Goal: Task Accomplishment & Management: Manage account settings

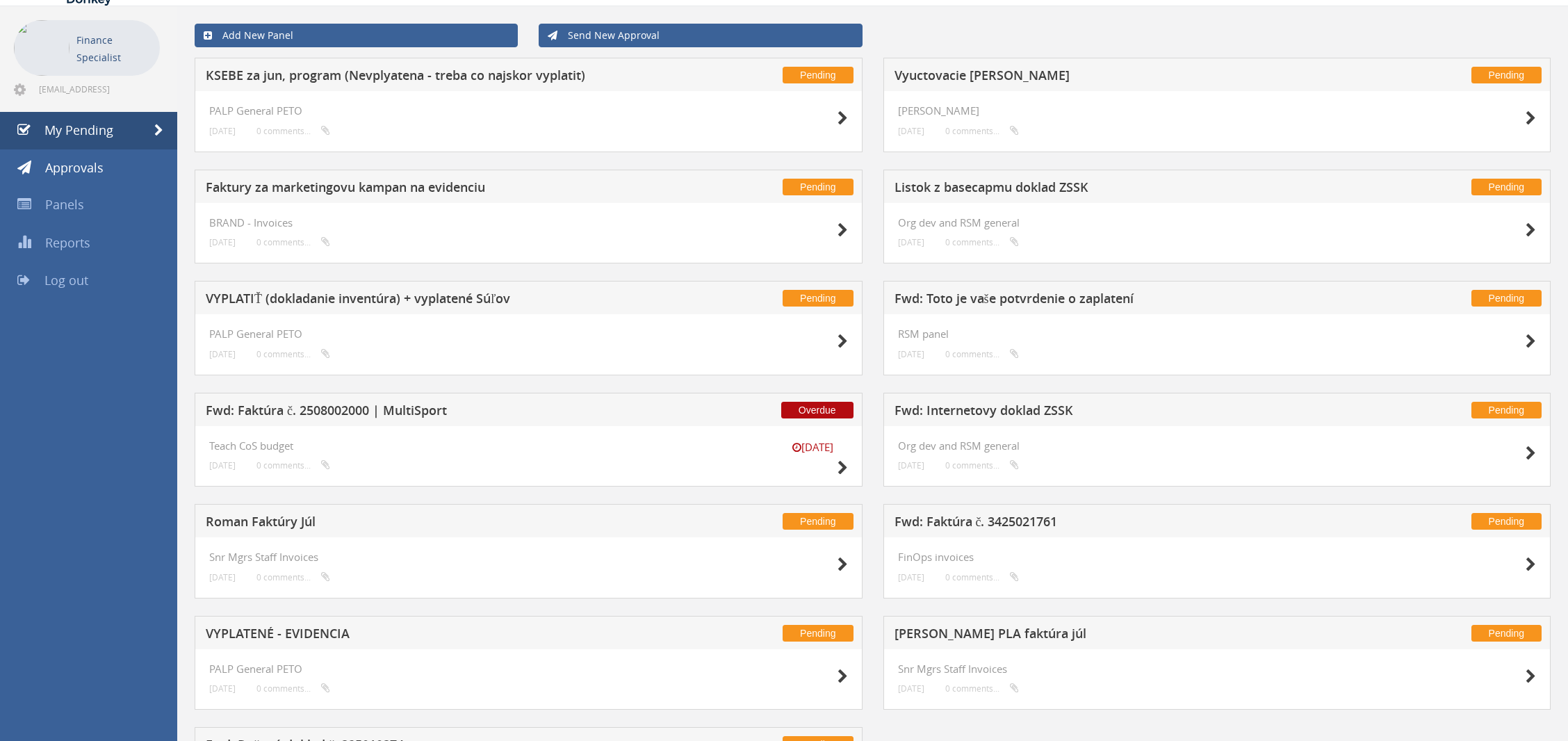
scroll to position [175, 0]
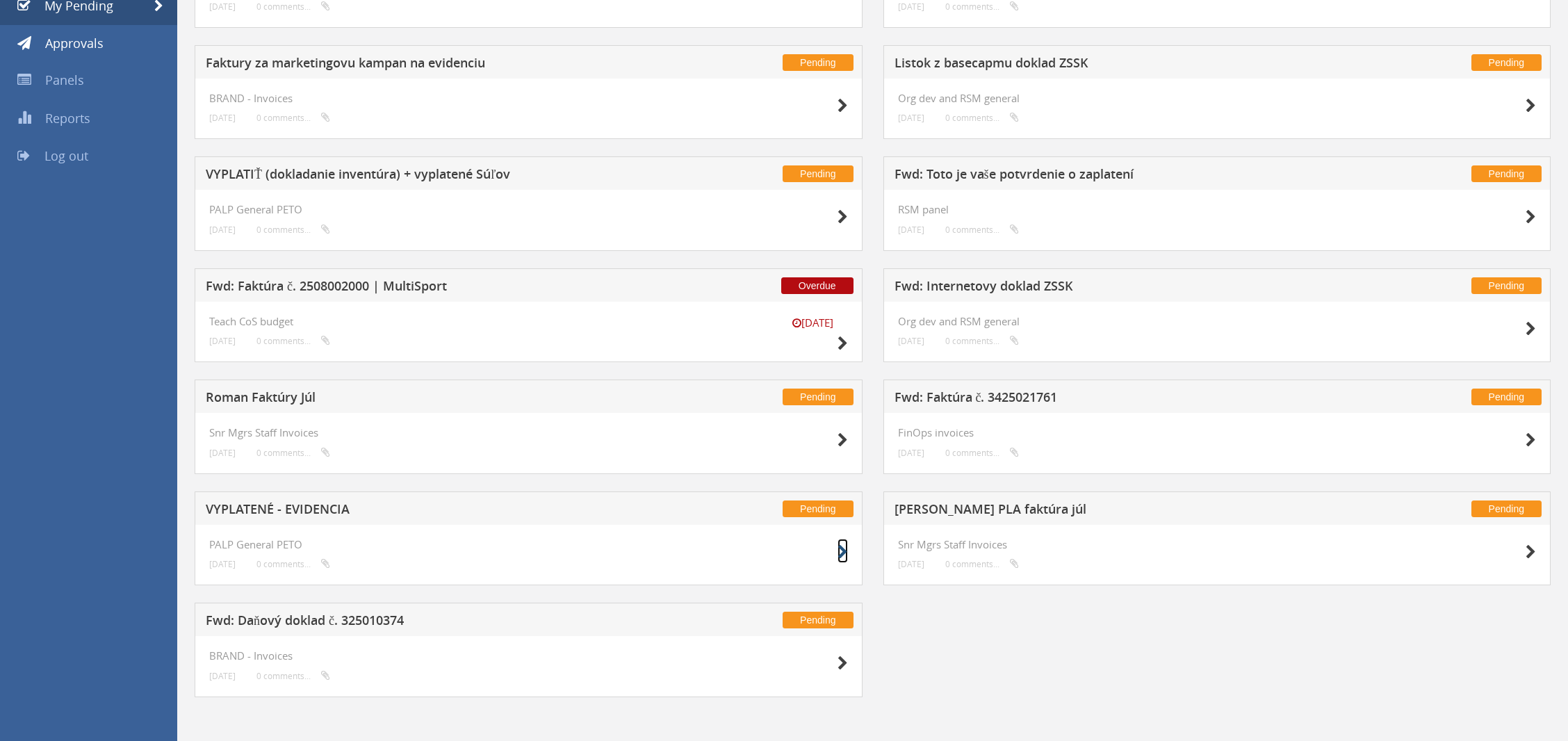
click at [842, 548] on icon at bounding box center [842, 552] width 11 height 15
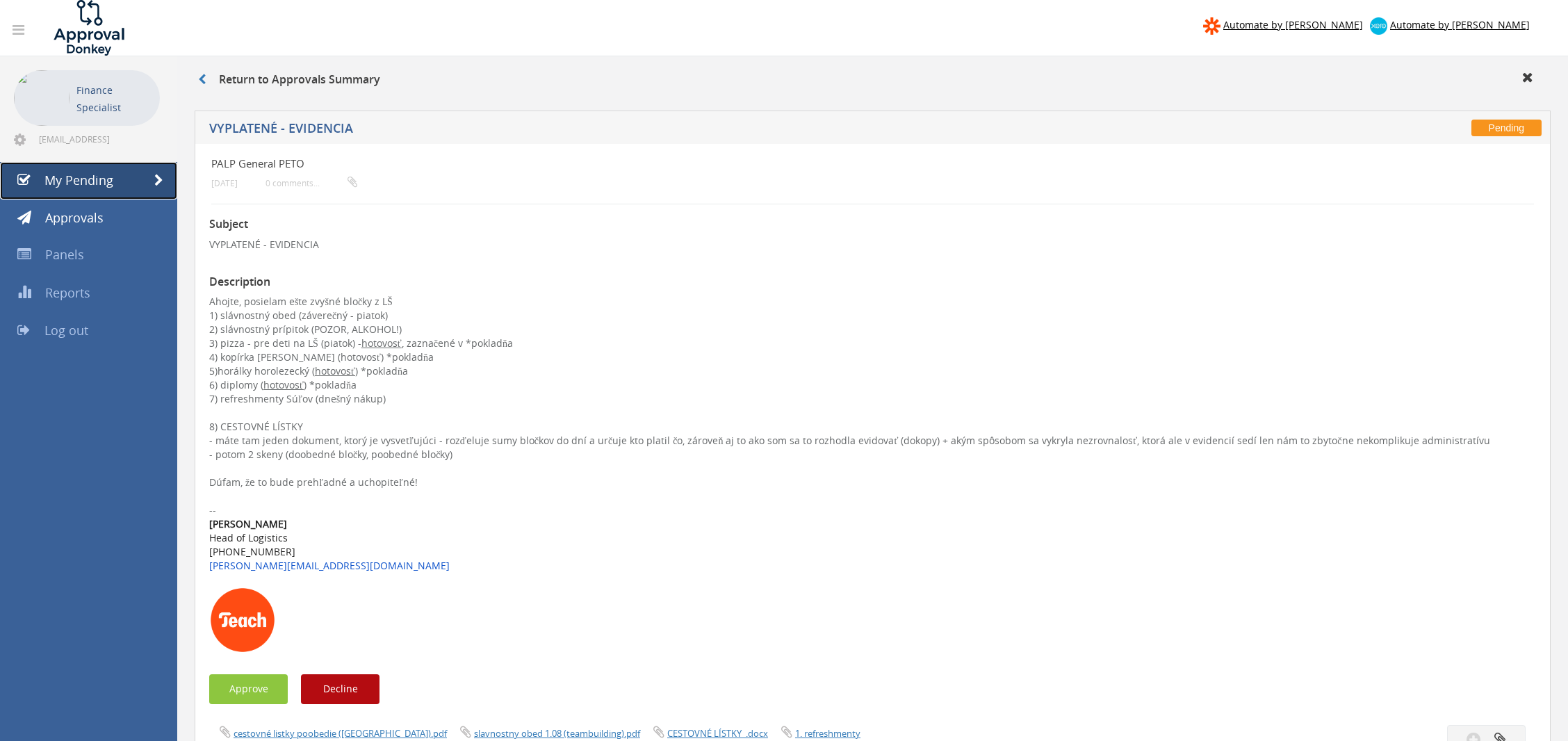
click at [155, 177] on span at bounding box center [158, 181] width 9 height 13
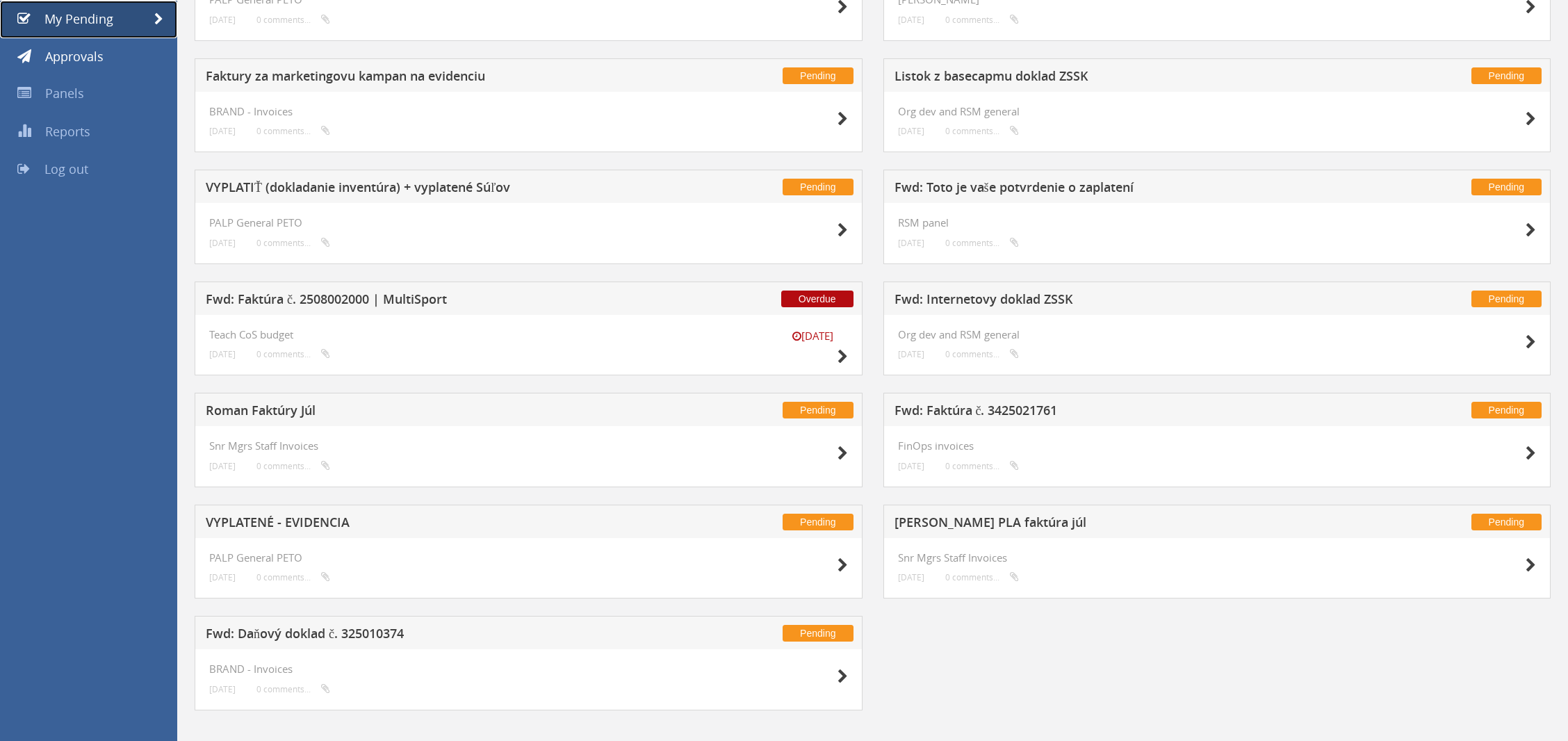
scroll to position [160, 0]
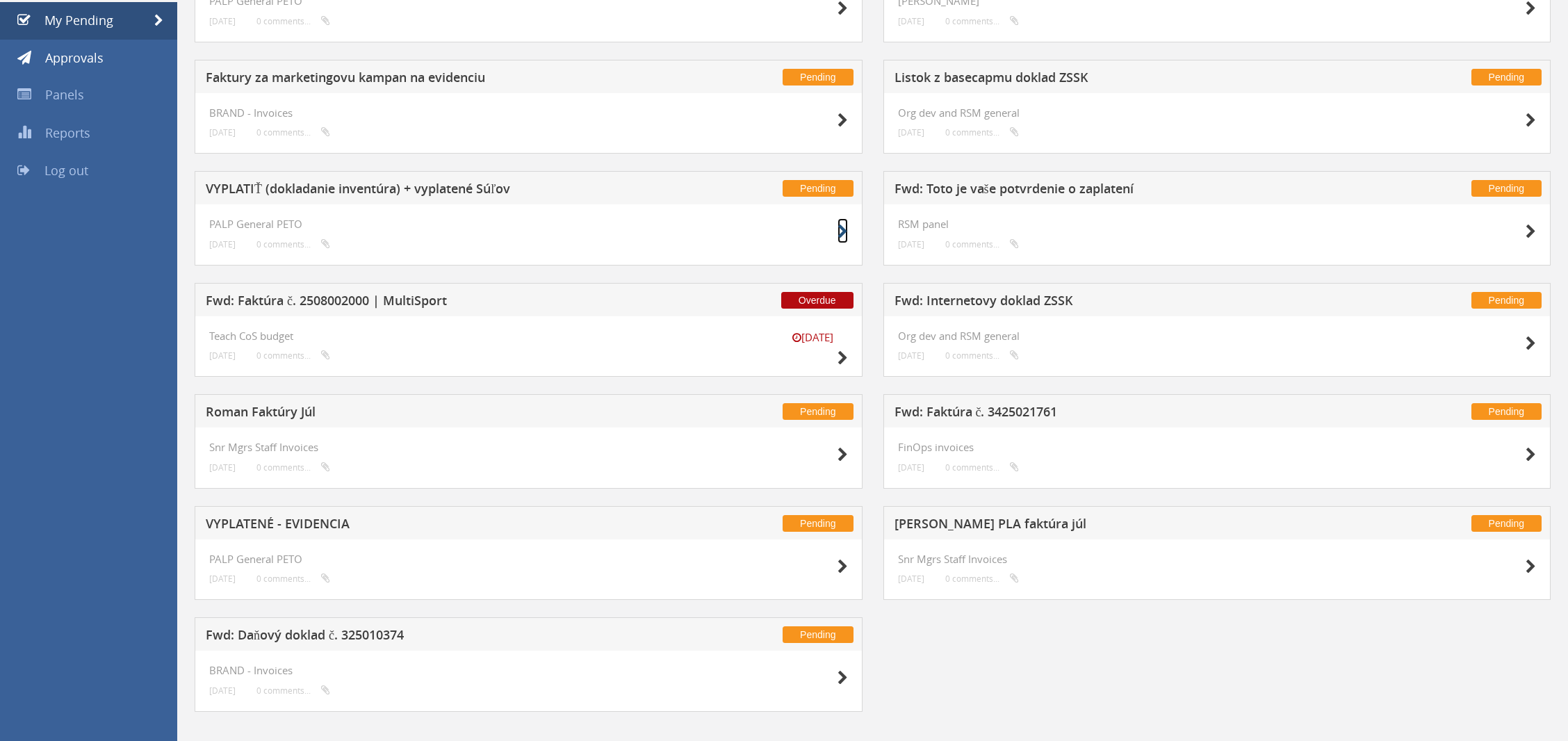
click at [840, 234] on icon at bounding box center [842, 232] width 11 height 15
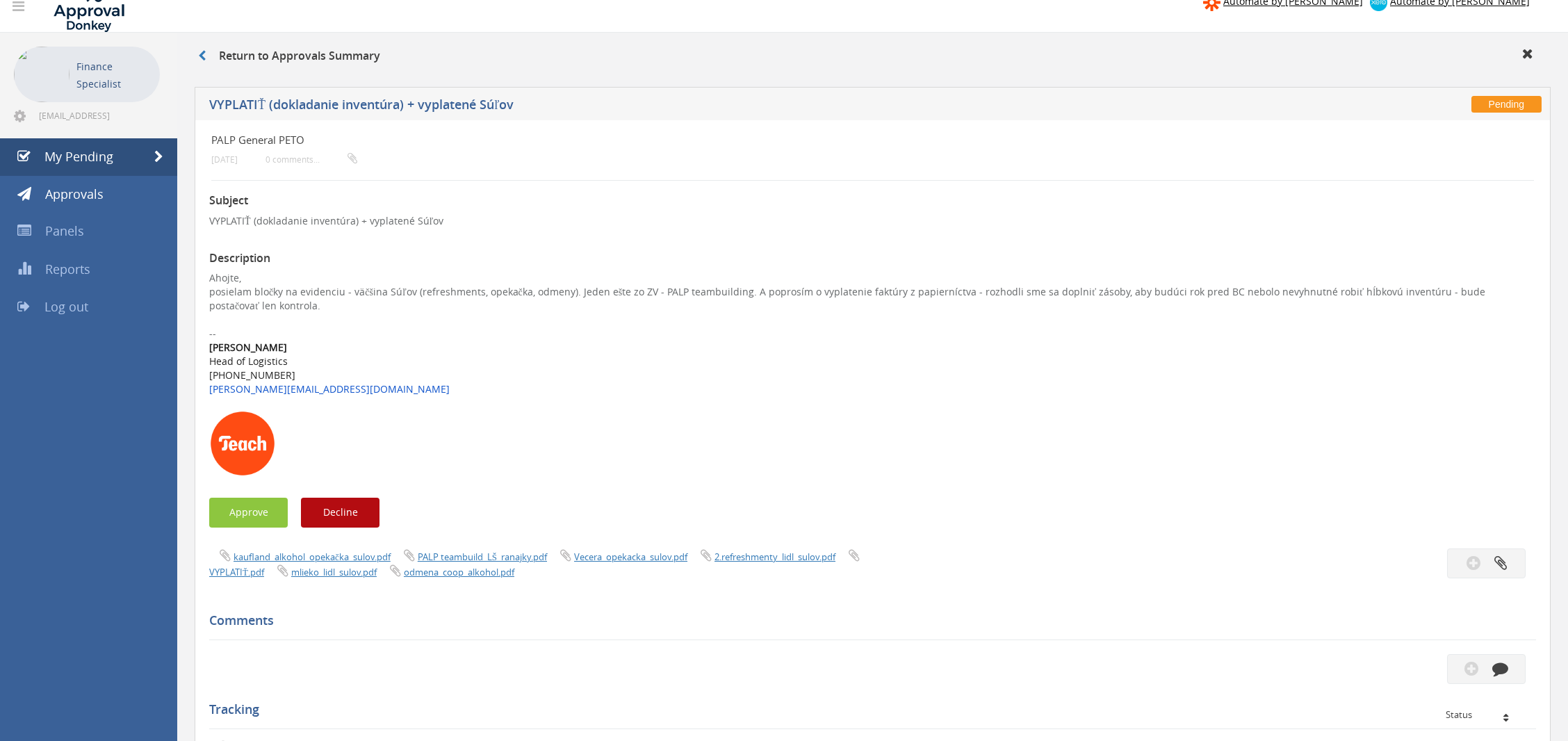
scroll to position [22, 0]
click at [160, 155] on span at bounding box center [158, 158] width 9 height 13
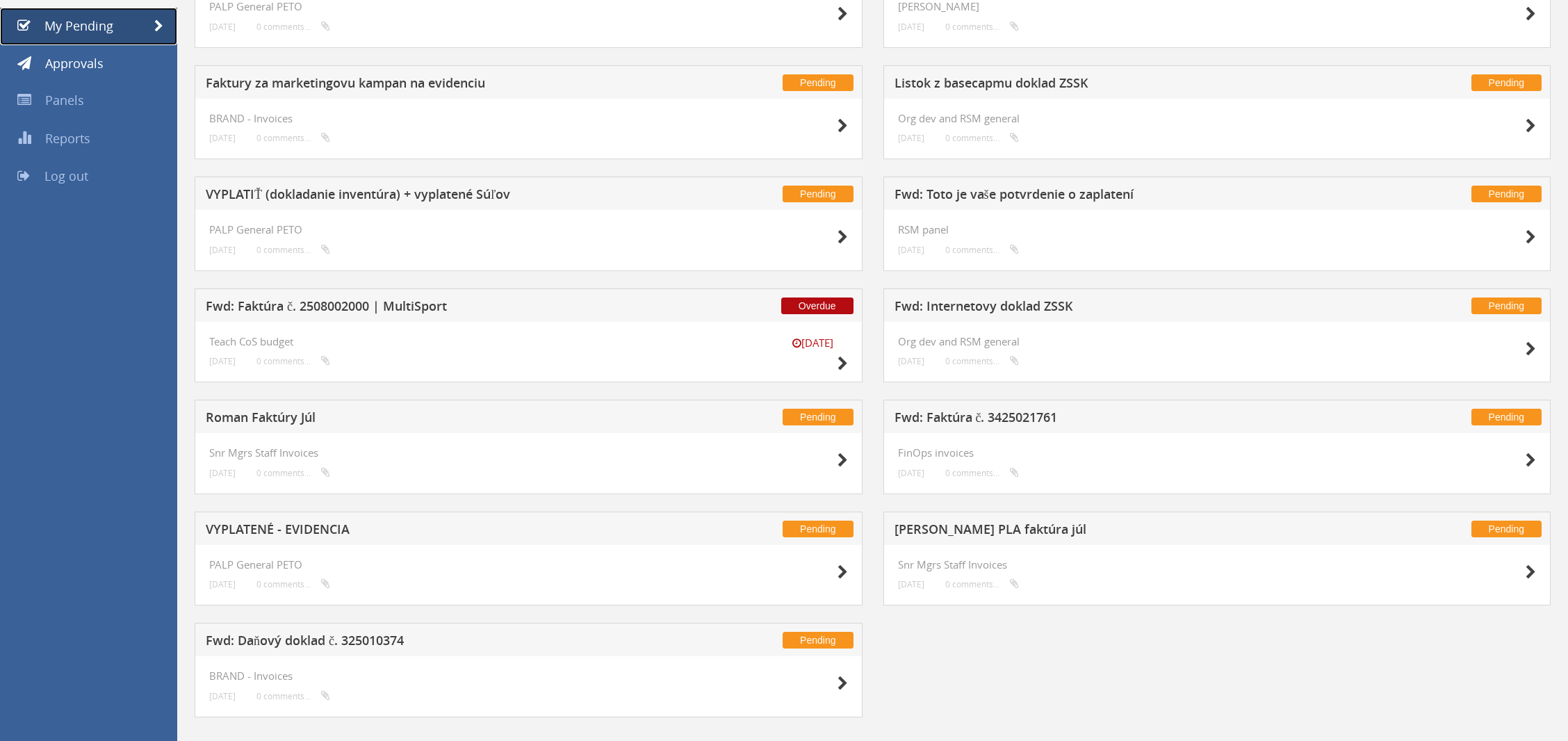
scroll to position [175, 0]
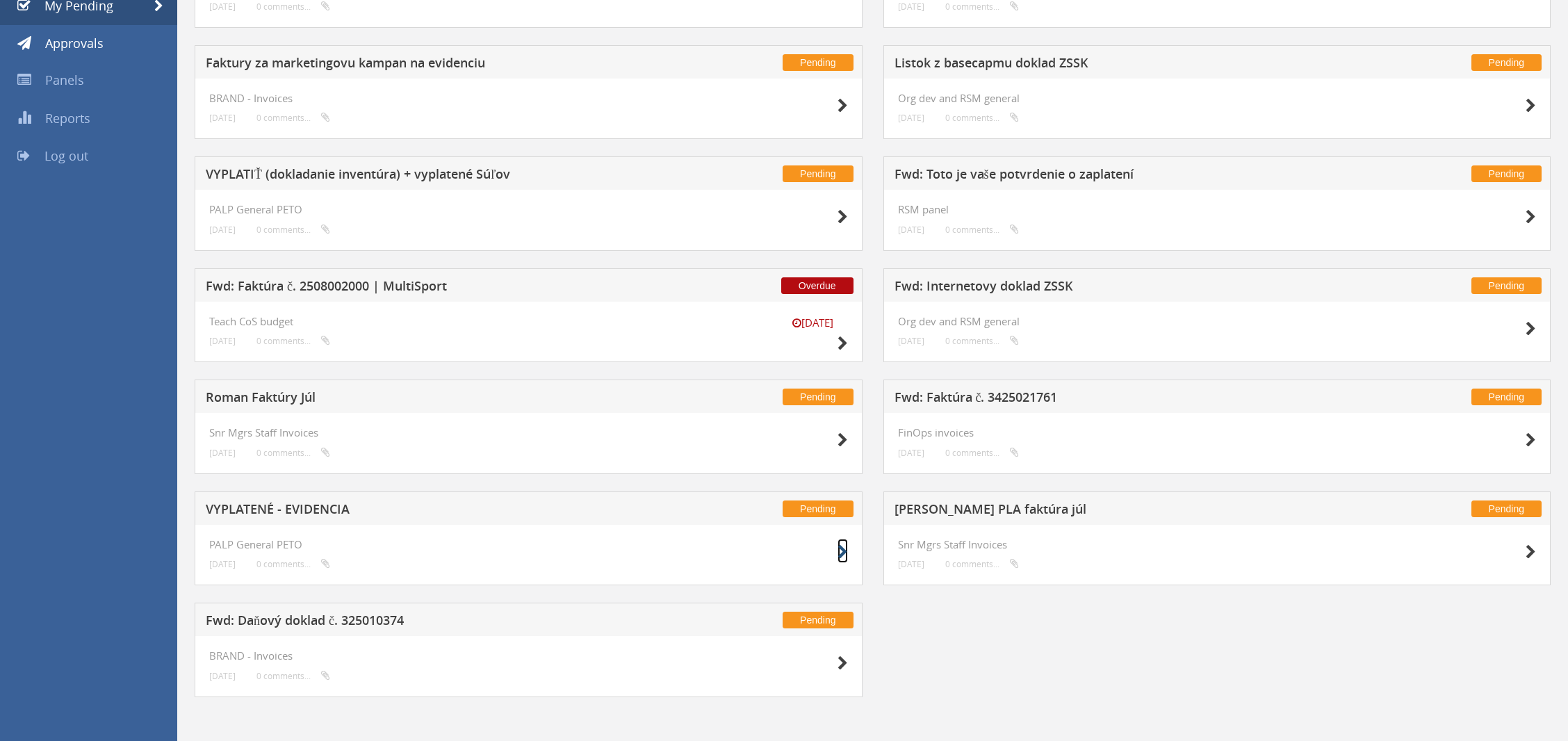
click at [845, 548] on icon at bounding box center [842, 552] width 11 height 15
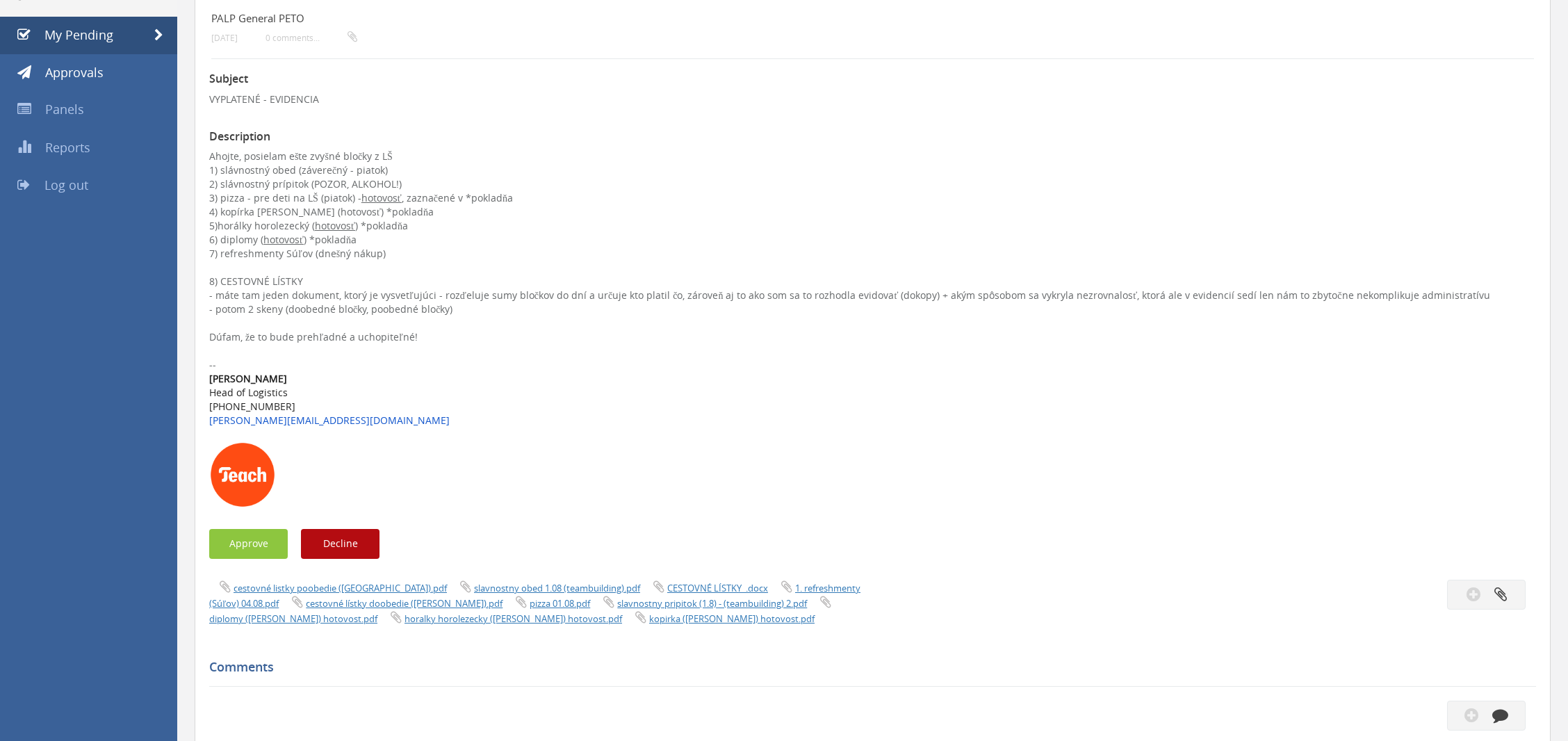
scroll to position [175, 0]
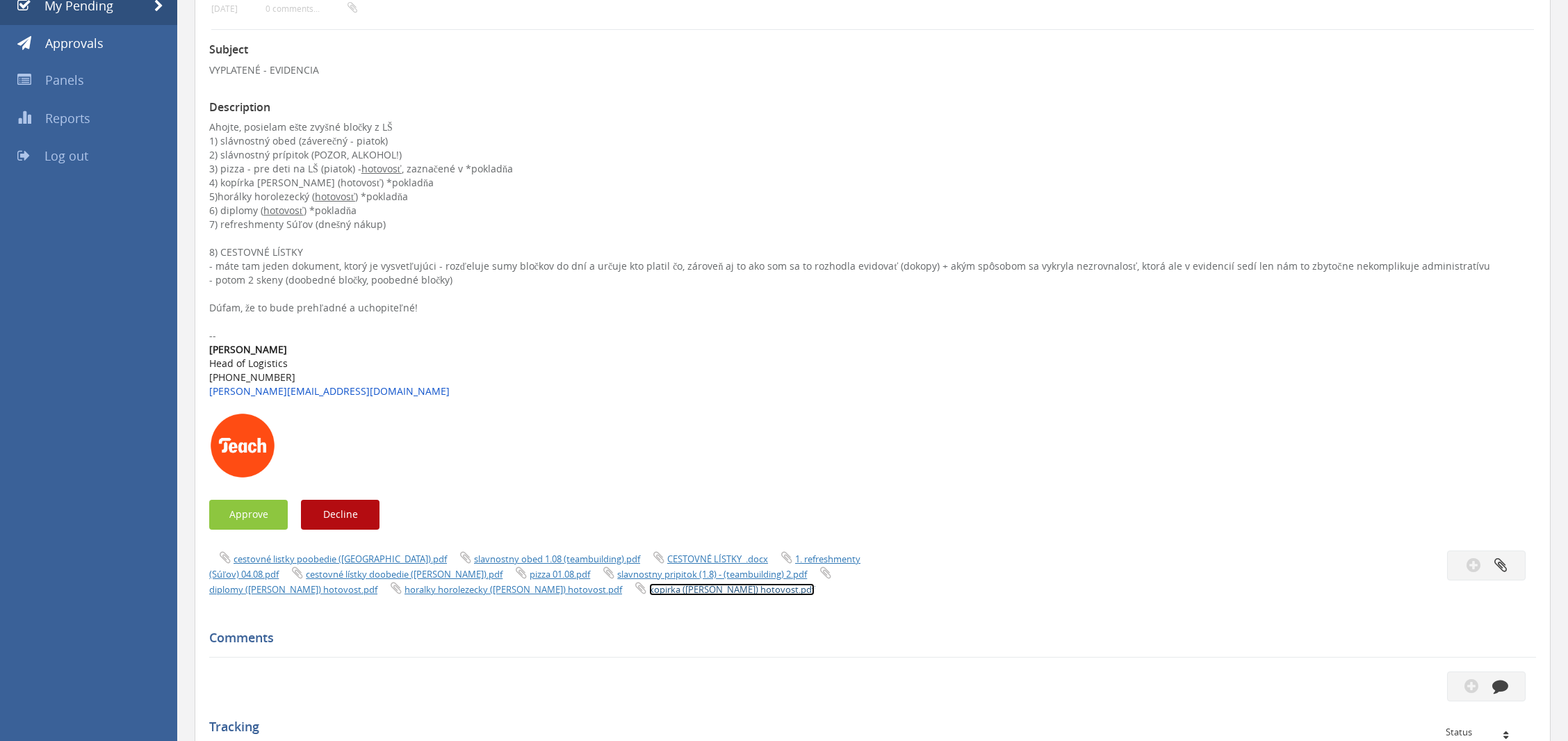
click at [650, 589] on link "kopirka ([PERSON_NAME]) hotovost.pdf" at bounding box center [732, 589] width 165 height 13
click at [404, 592] on link "horalky horolezecky ([PERSON_NAME]) hotovost.pdf" at bounding box center [513, 589] width 218 height 13
click at [236, 594] on link "diplomy ([PERSON_NAME]) hotovost.pdf" at bounding box center [293, 589] width 168 height 13
click at [666, 574] on link "slavnostny pripitok (1.8) - (teambuilding) 2.pdf" at bounding box center [712, 574] width 190 height 13
click at [530, 575] on link "pizza 01.08.pdf" at bounding box center [560, 574] width 61 height 13
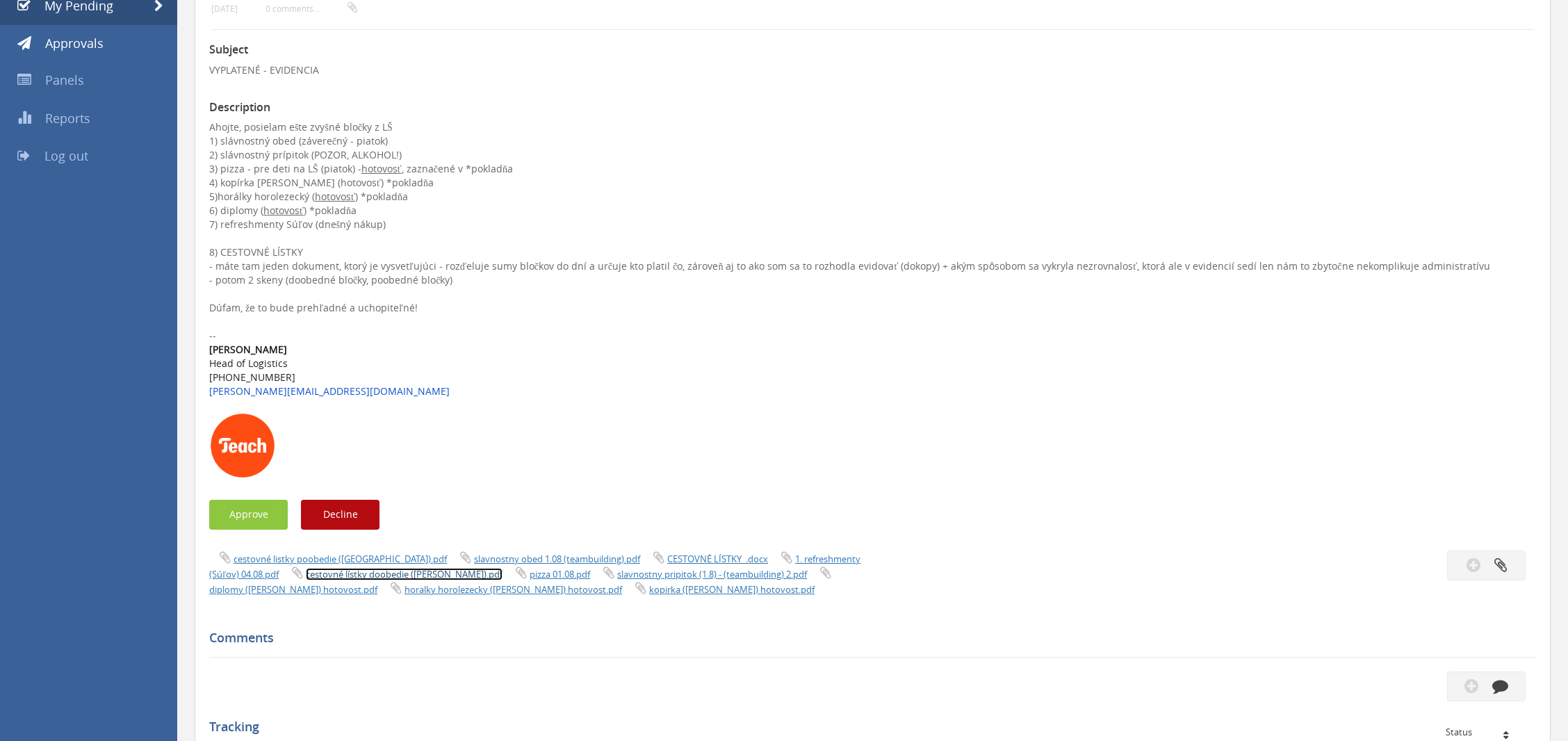
click at [359, 574] on link "cestovné lístky doobedie ([PERSON_NAME]).pdf" at bounding box center [403, 574] width 196 height 13
click at [667, 555] on link "CESTOVNÉ LÍSTKY_.docx" at bounding box center [717, 559] width 101 height 13
click at [334, 555] on link "cestovné listky poobedie ([GEOGRAPHIC_DATA]).pdf" at bounding box center [340, 559] width 213 height 13
click at [780, 555] on link "1. refreshmenty (Súľov) 04.08.pdf" at bounding box center [534, 567] width 652 height 27
click at [533, 553] on link "slavnostny obed 1.08 (teambuilding).pdf" at bounding box center [557, 559] width 166 height 13
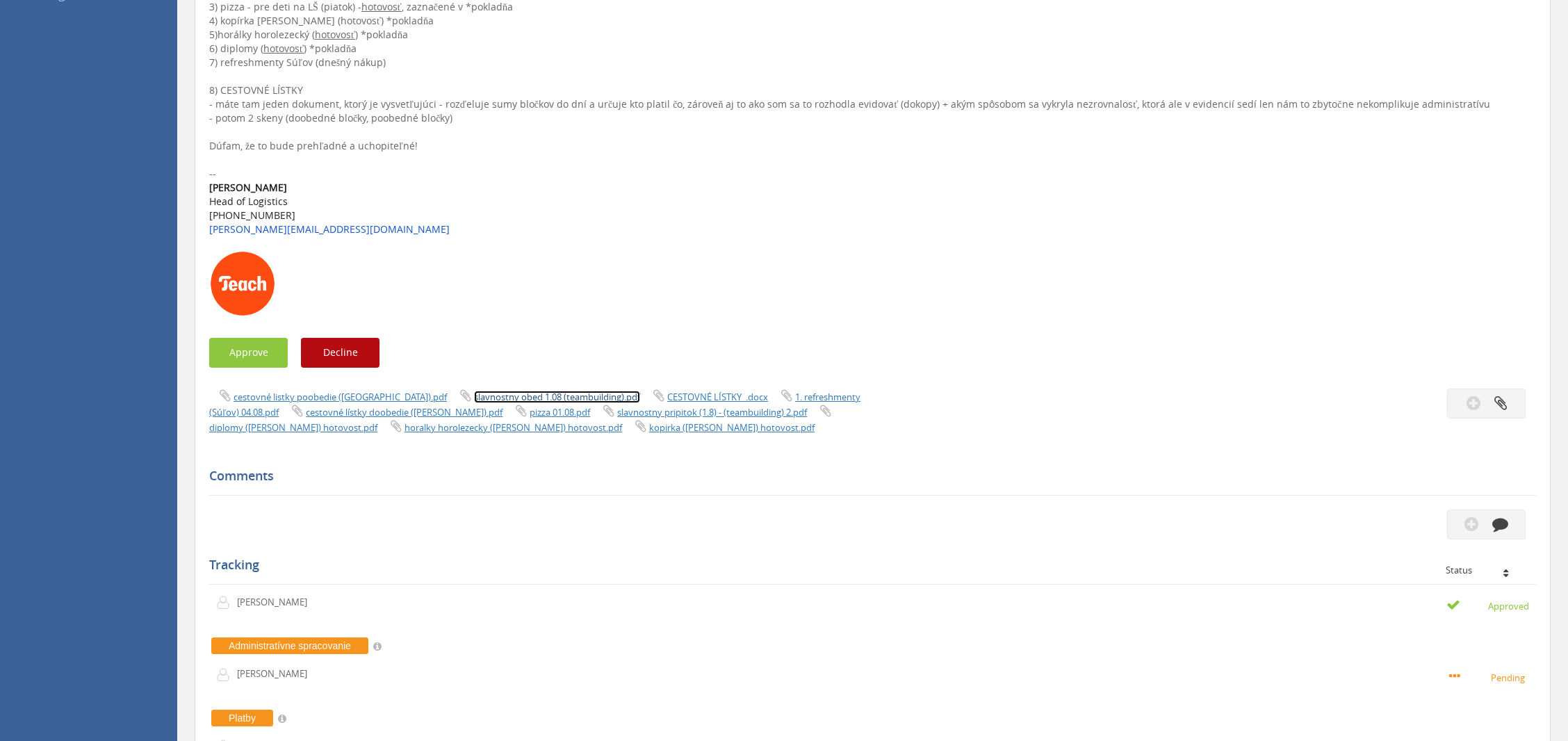
scroll to position [463, 0]
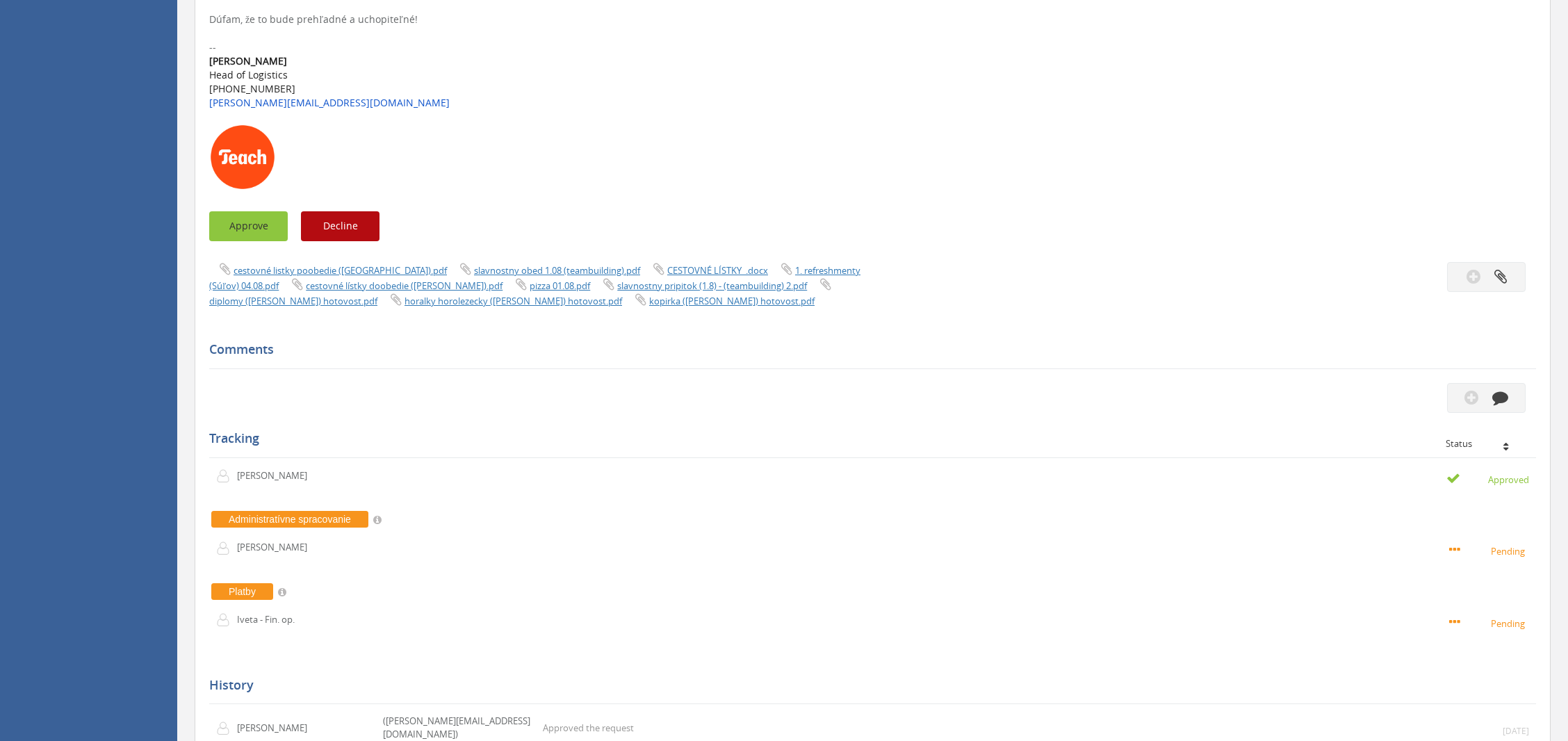
click at [231, 217] on button "Approve" at bounding box center [248, 226] width 78 height 30
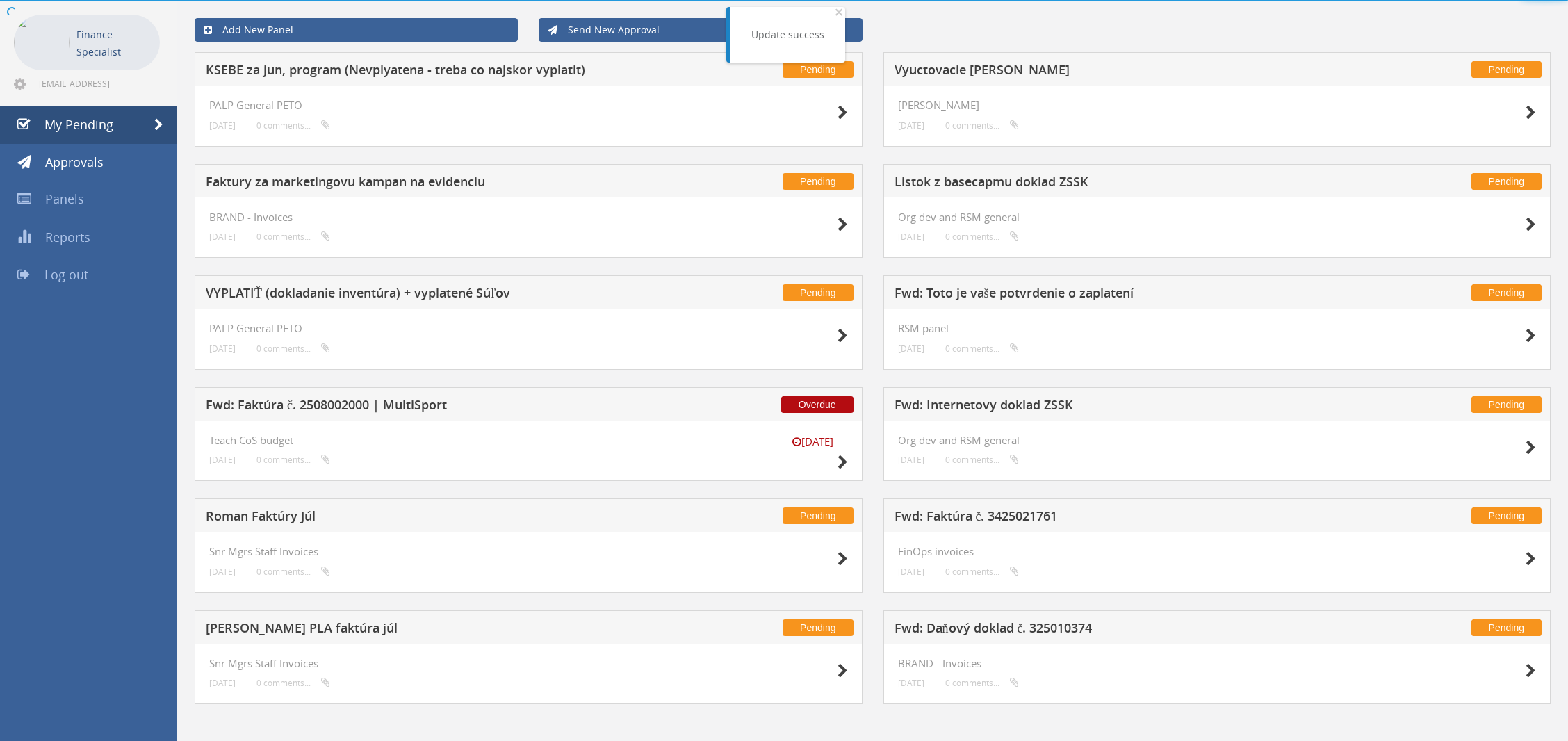
scroll to position [64, 0]
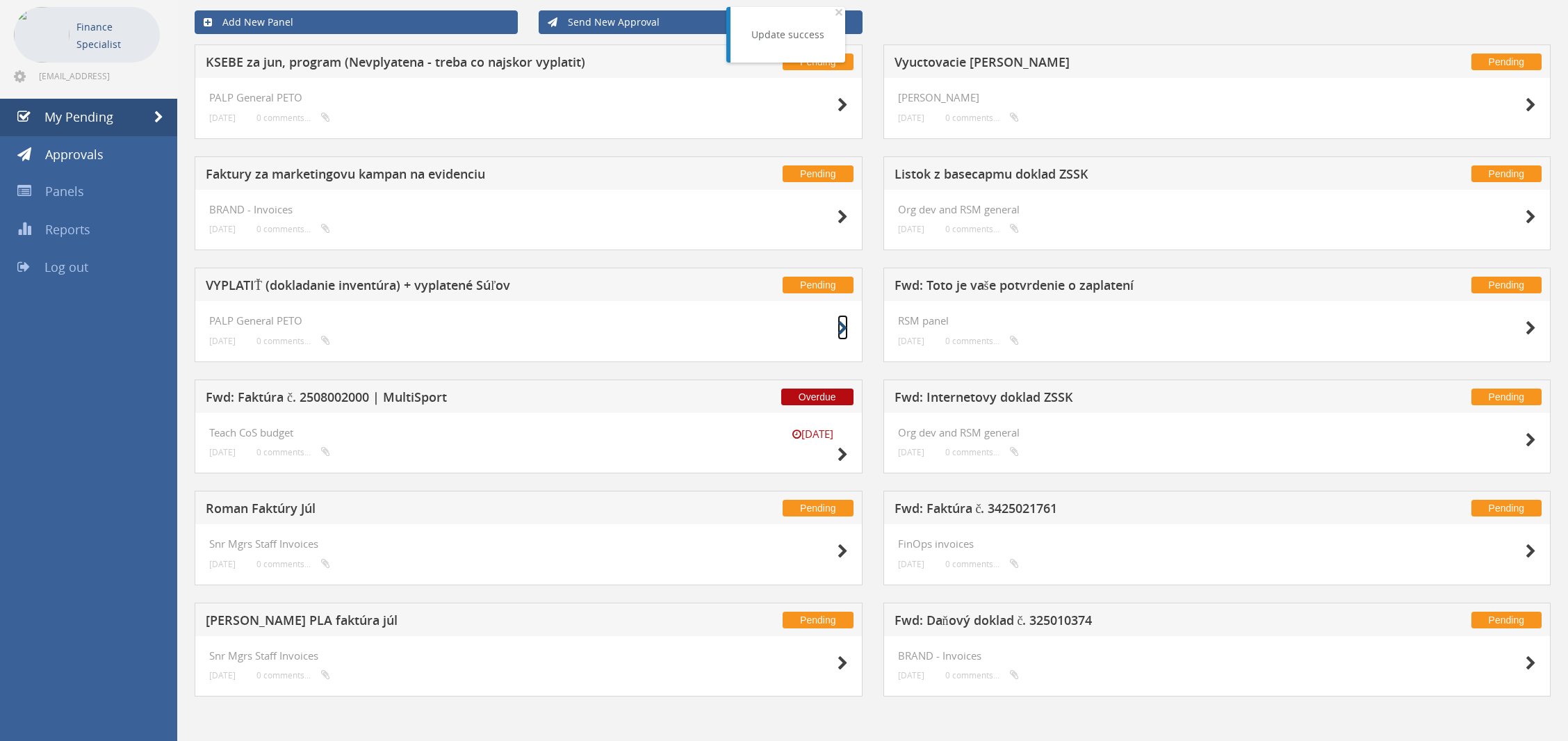
click at [845, 326] on icon at bounding box center [842, 328] width 11 height 15
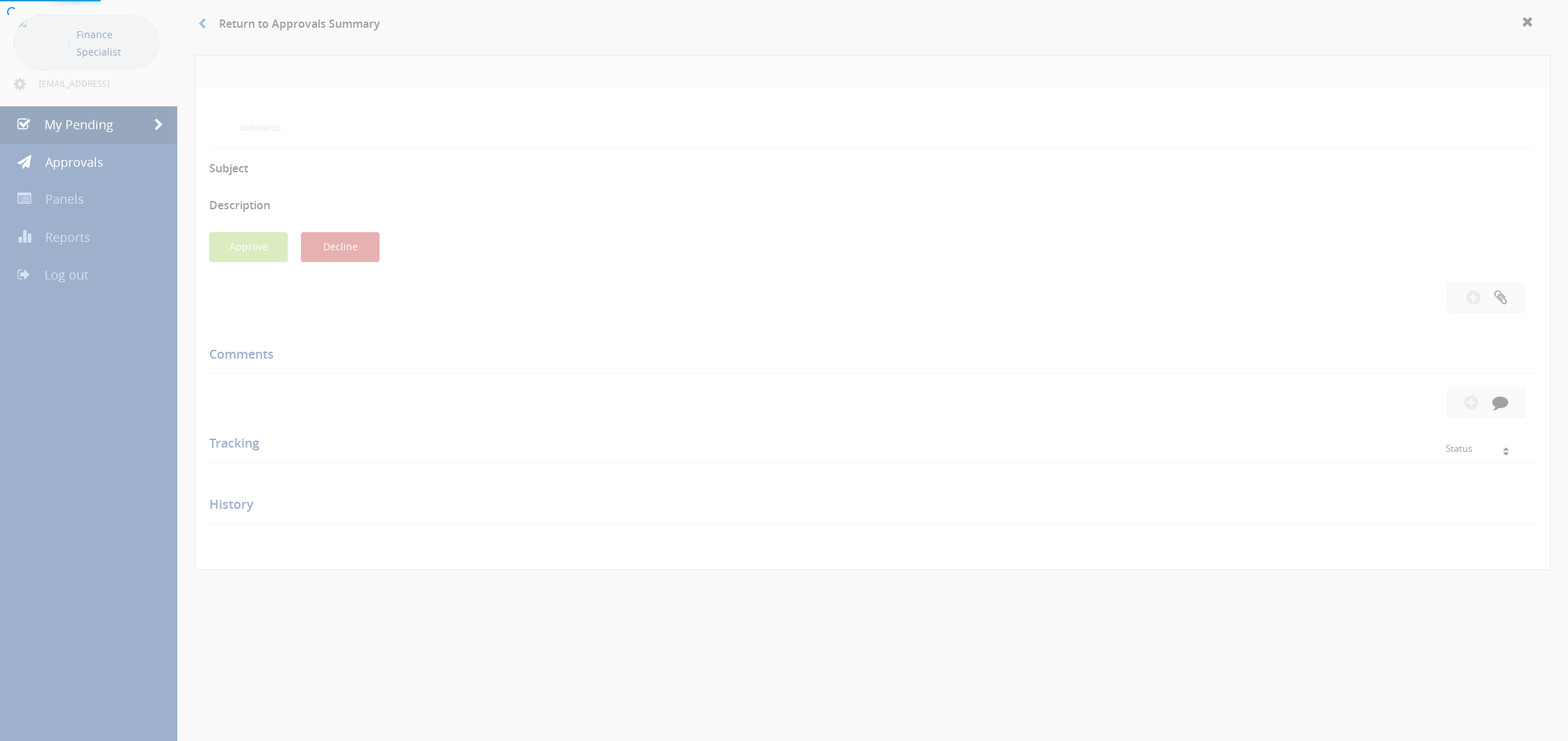
scroll to position [64, 0]
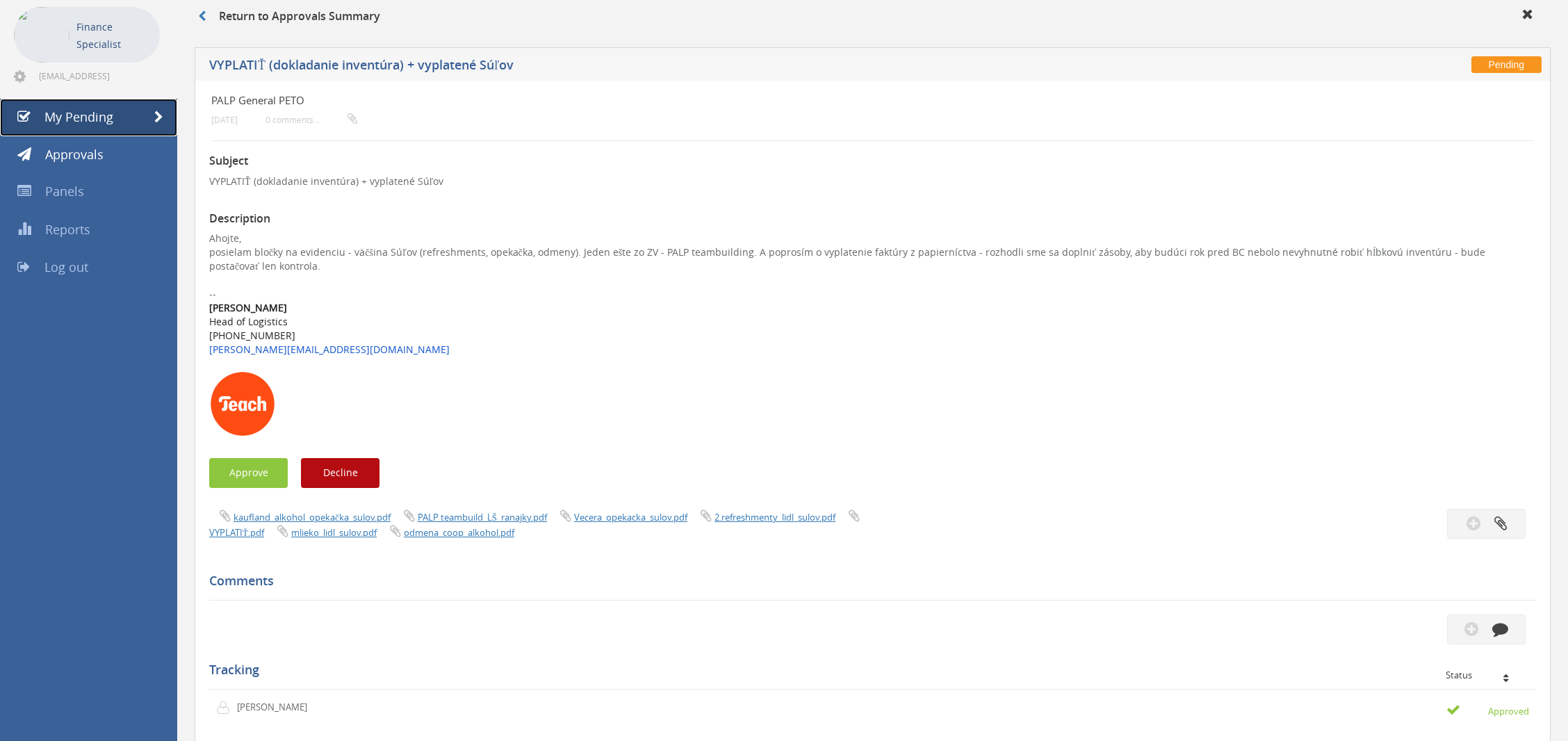
click at [151, 117] on link "My Pending" at bounding box center [88, 117] width 177 height 37
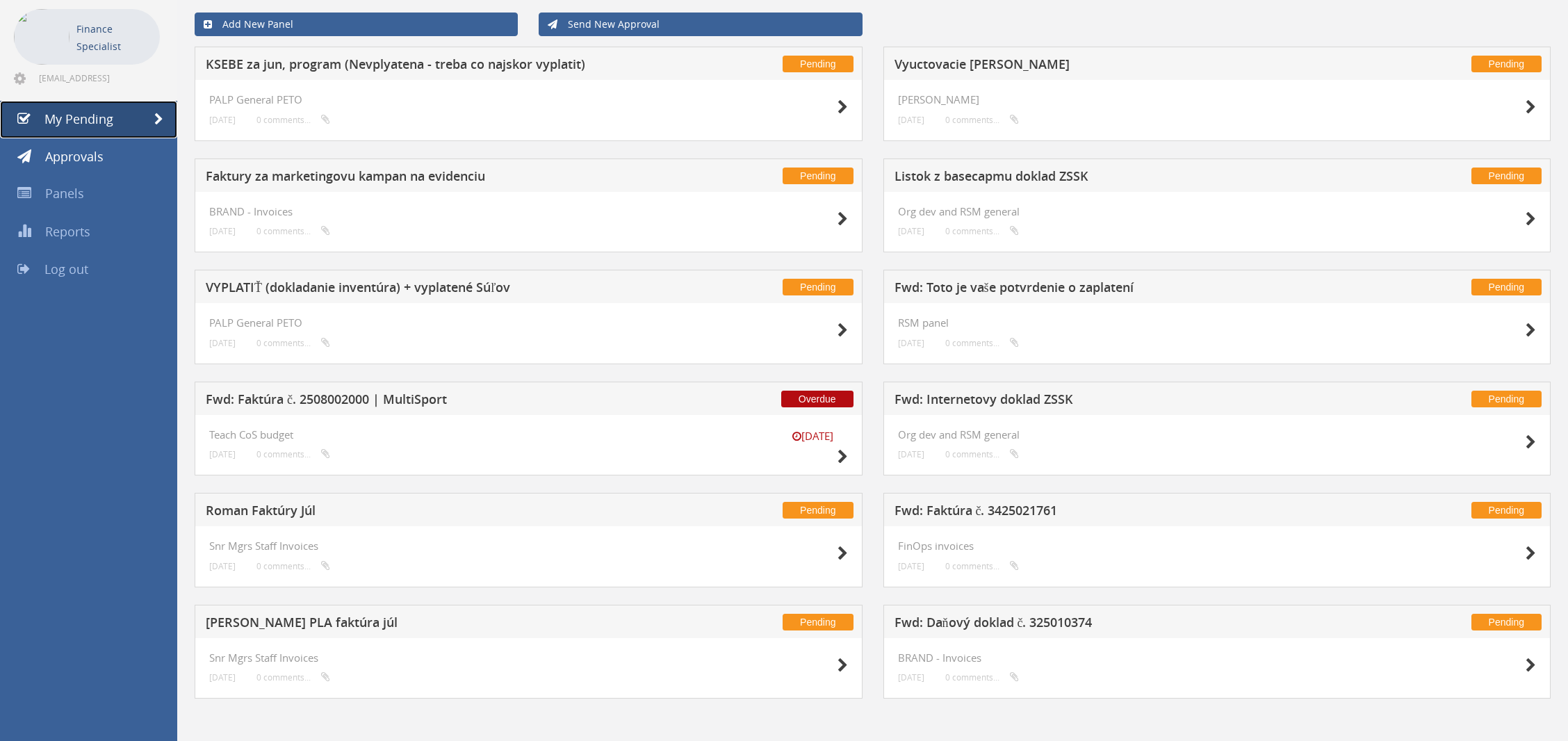
scroll to position [64, 0]
